Goal: Task Accomplishment & Management: Manage account settings

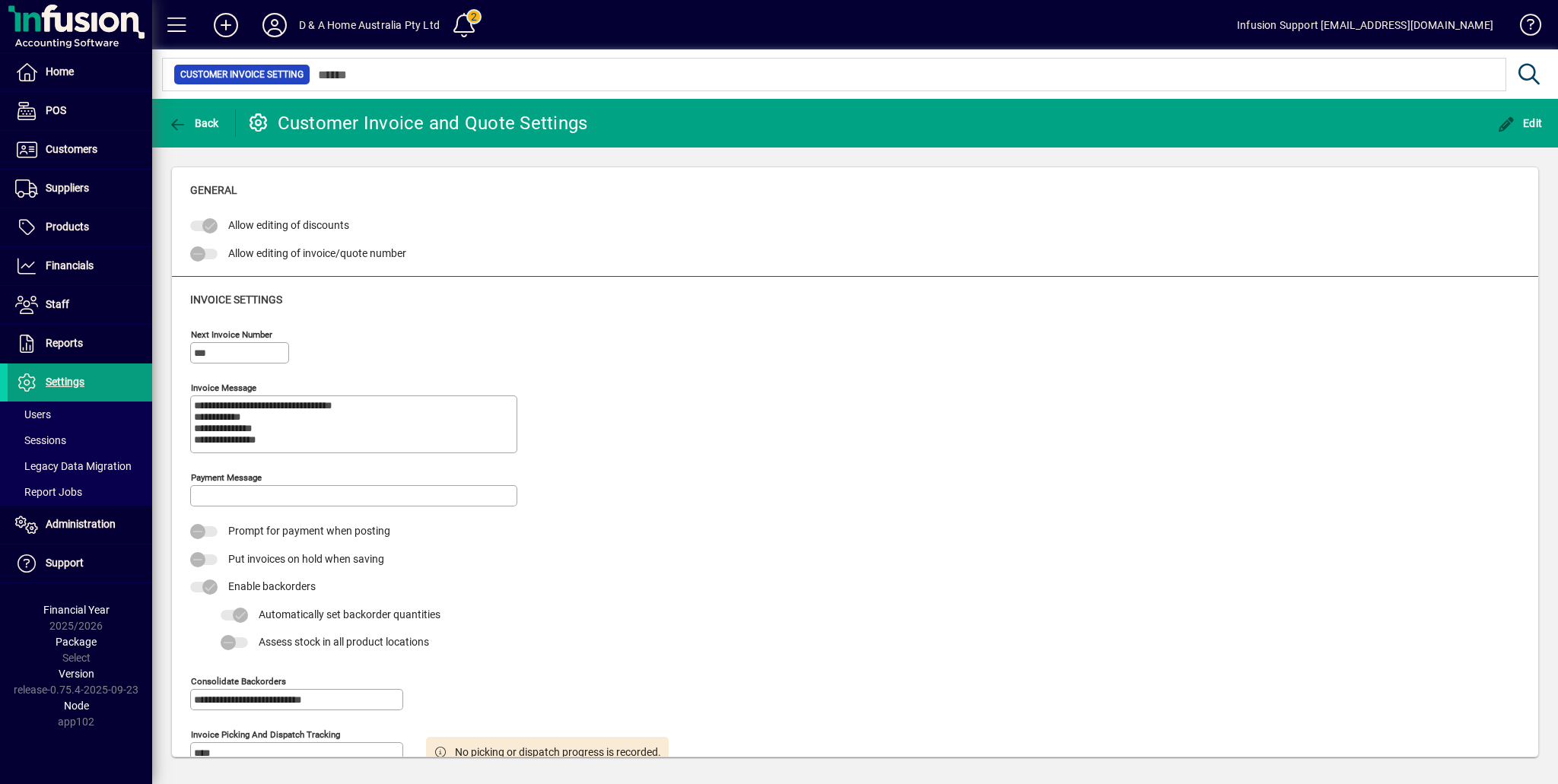
scroll to position [413, 0]
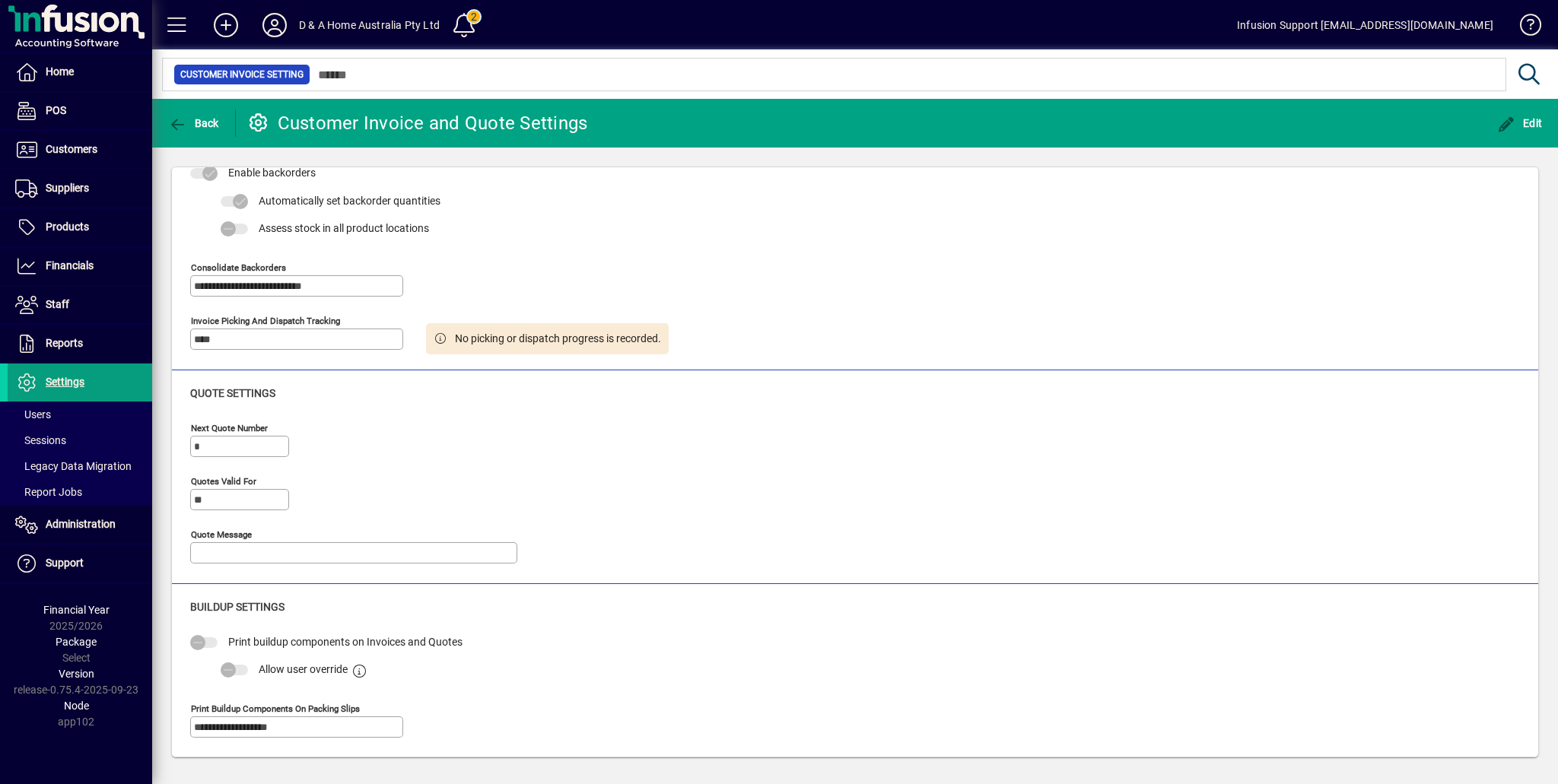
click at [275, 17] on icon at bounding box center [274, 25] width 31 height 25
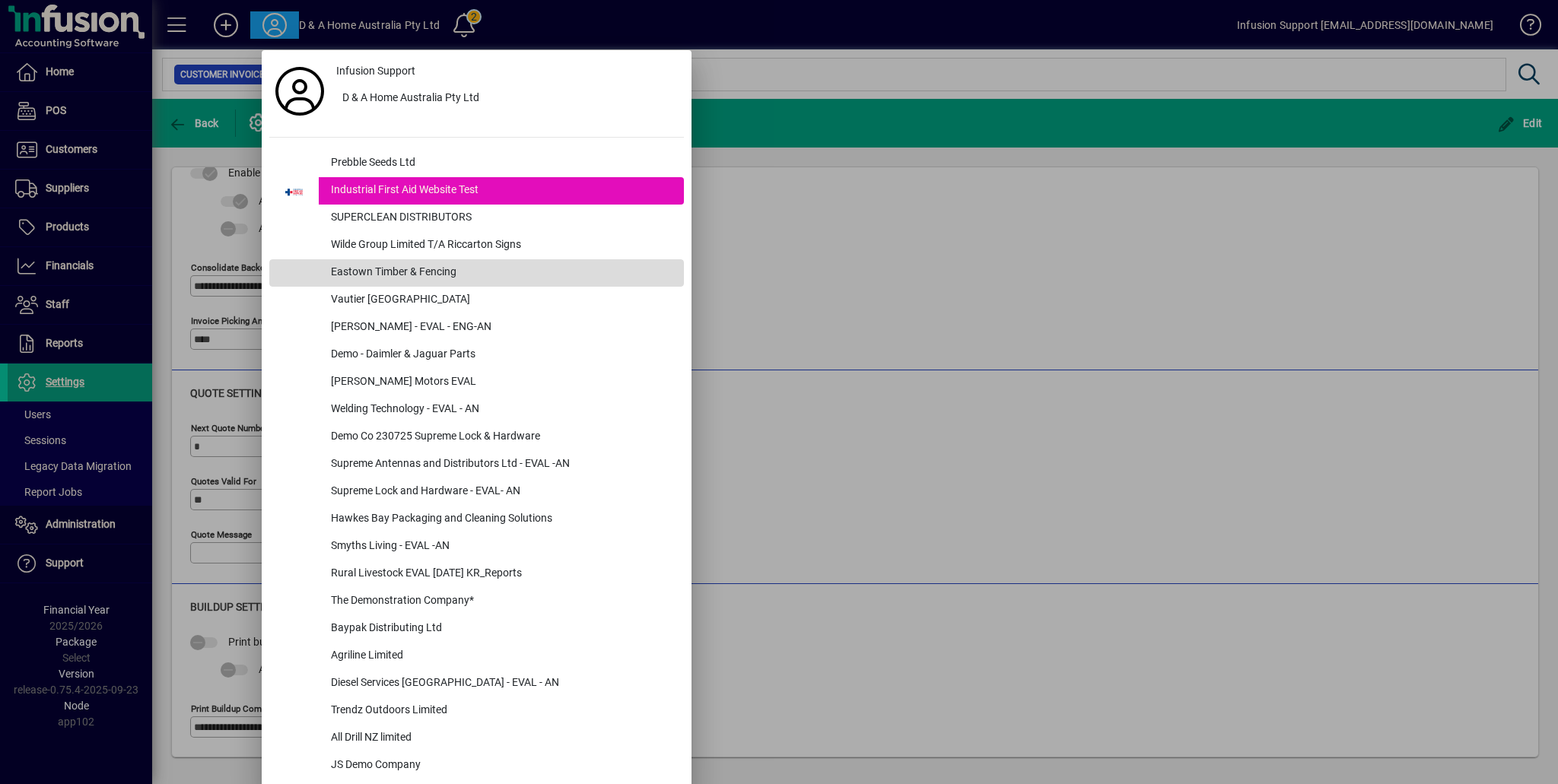
scroll to position [3845, 0]
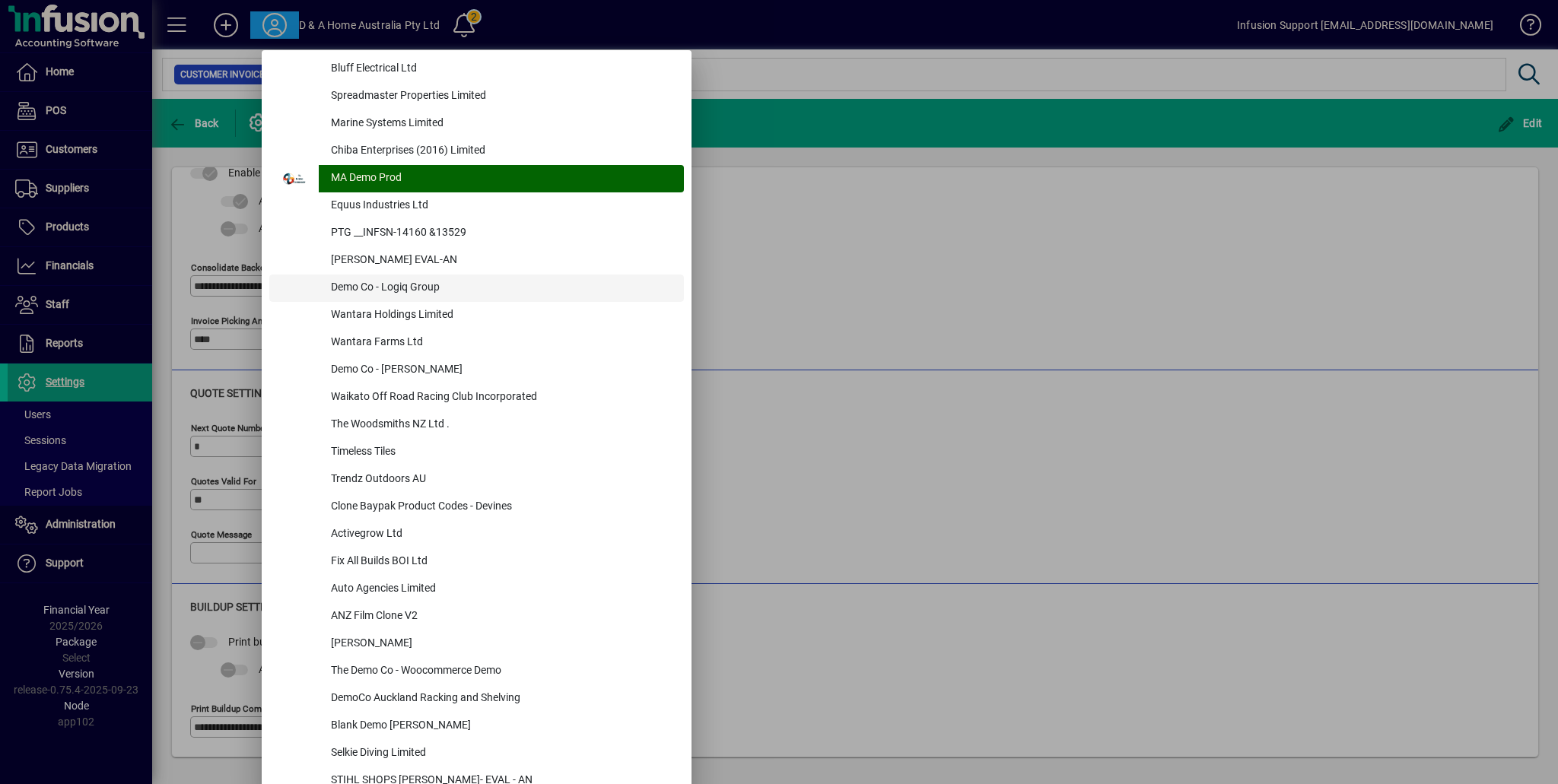
drag, startPoint x: 480, startPoint y: 279, endPoint x: 511, endPoint y: 299, distance: 36.9
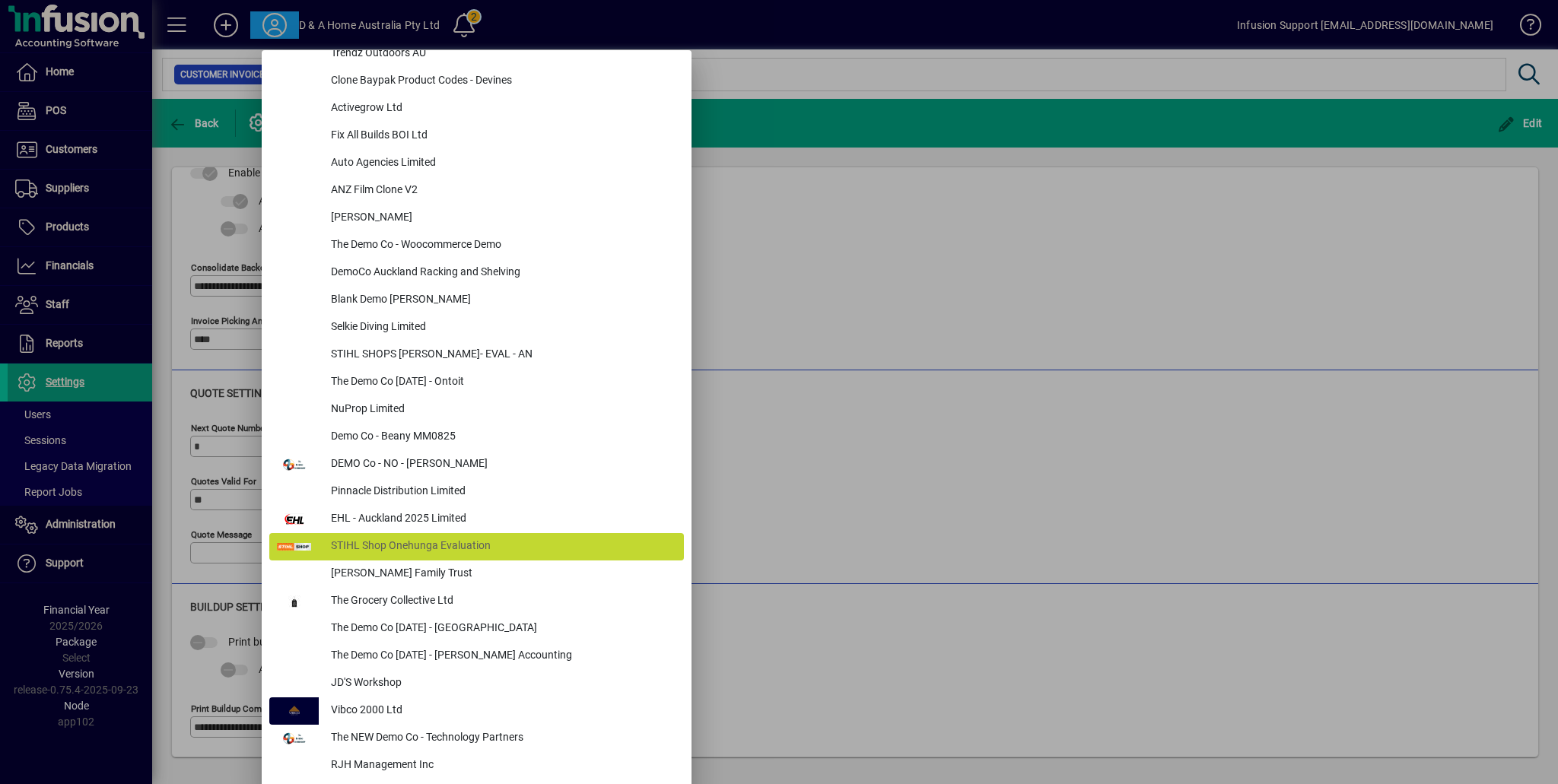
scroll to position [4331, 0]
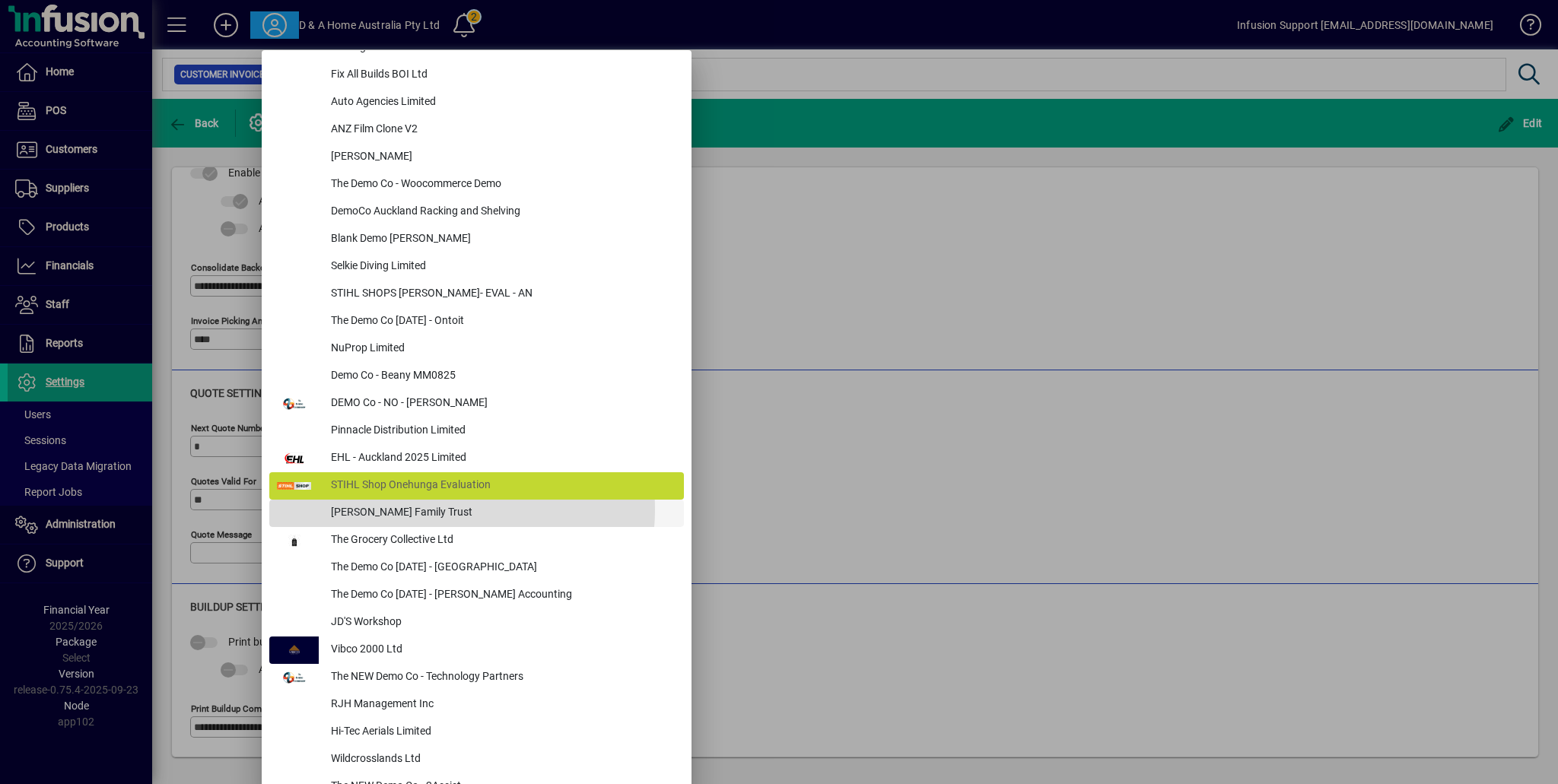
click at [434, 509] on div "[PERSON_NAME] Family Trust" at bounding box center [501, 513] width 365 height 28
